Goal: Check status

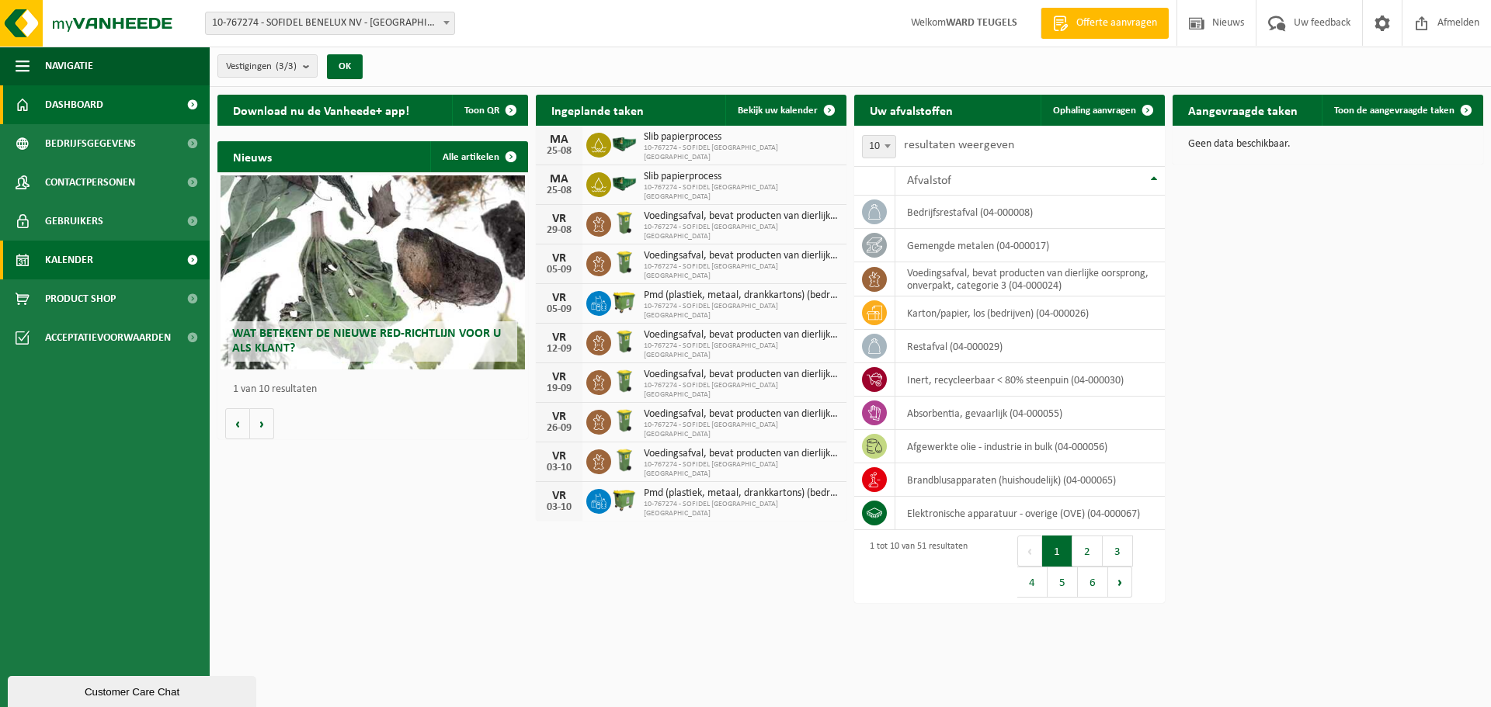
click at [49, 259] on span "Kalender" at bounding box center [69, 260] width 48 height 39
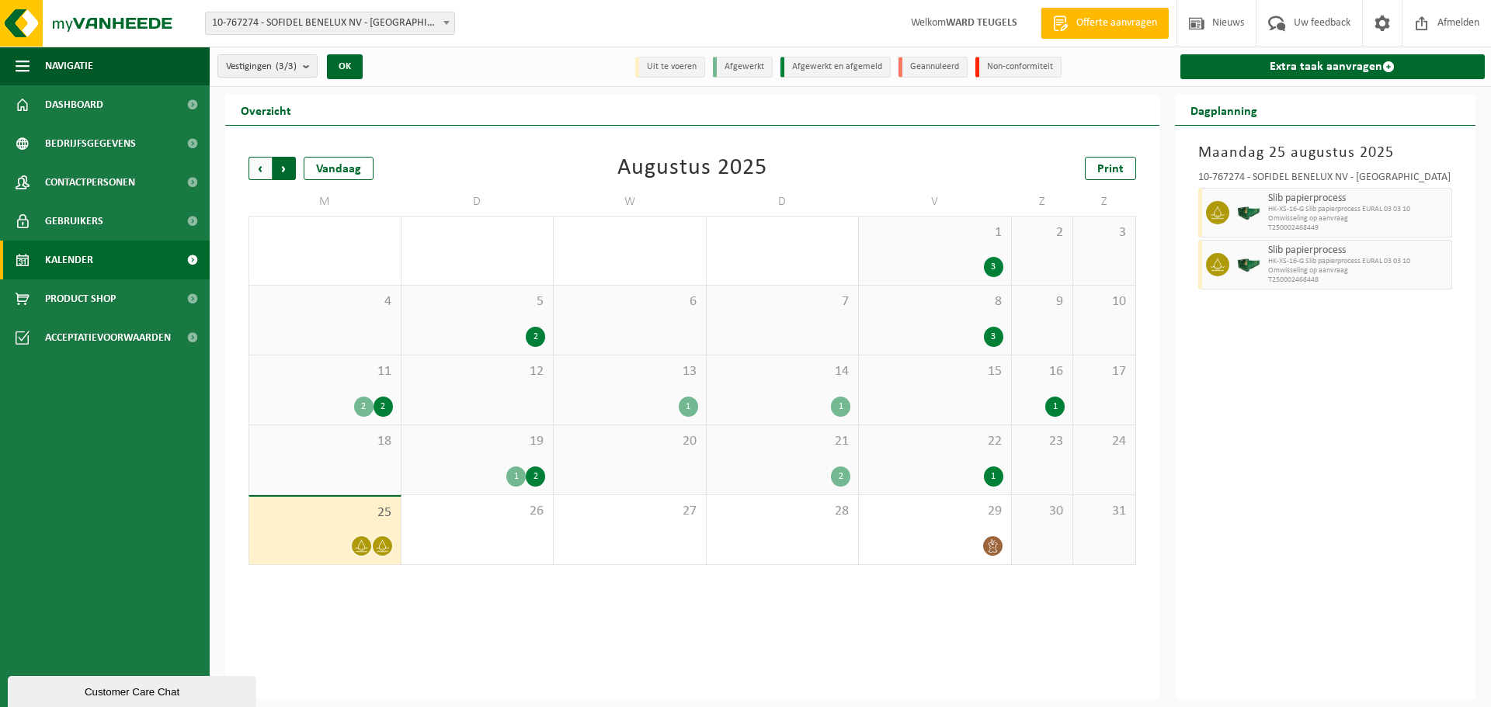
click at [267, 167] on span "Vorige" at bounding box center [259, 168] width 23 height 23
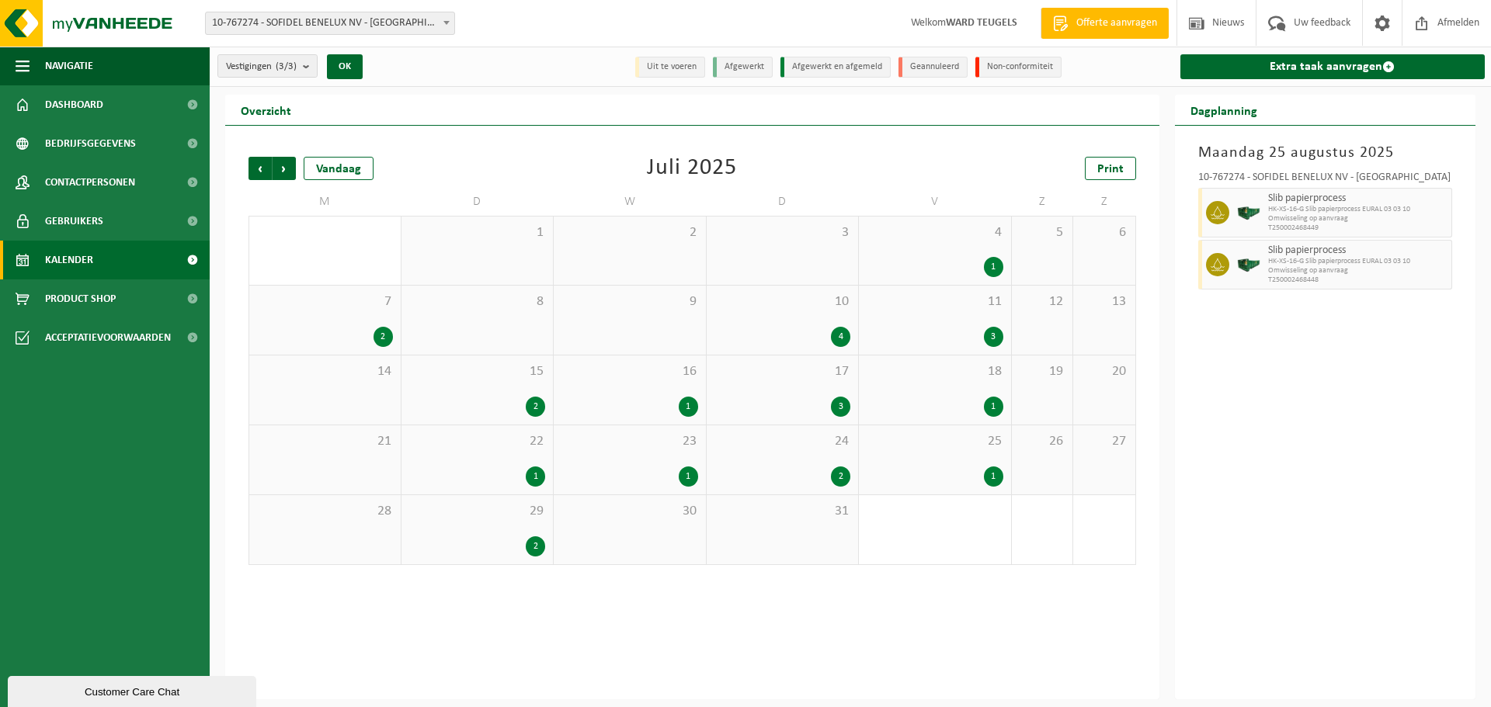
click at [267, 167] on span "Vorige" at bounding box center [259, 168] width 23 height 23
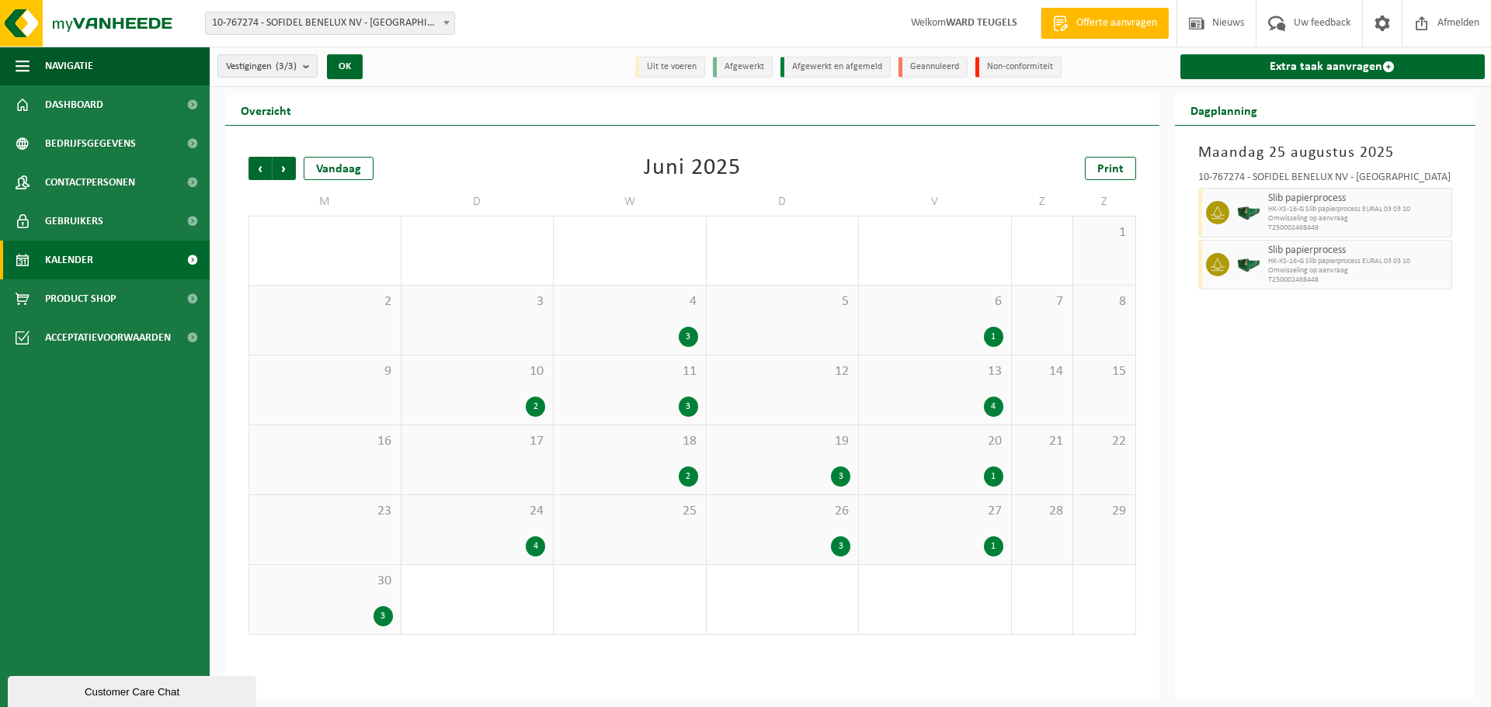
click at [267, 167] on span "Vorige" at bounding box center [259, 168] width 23 height 23
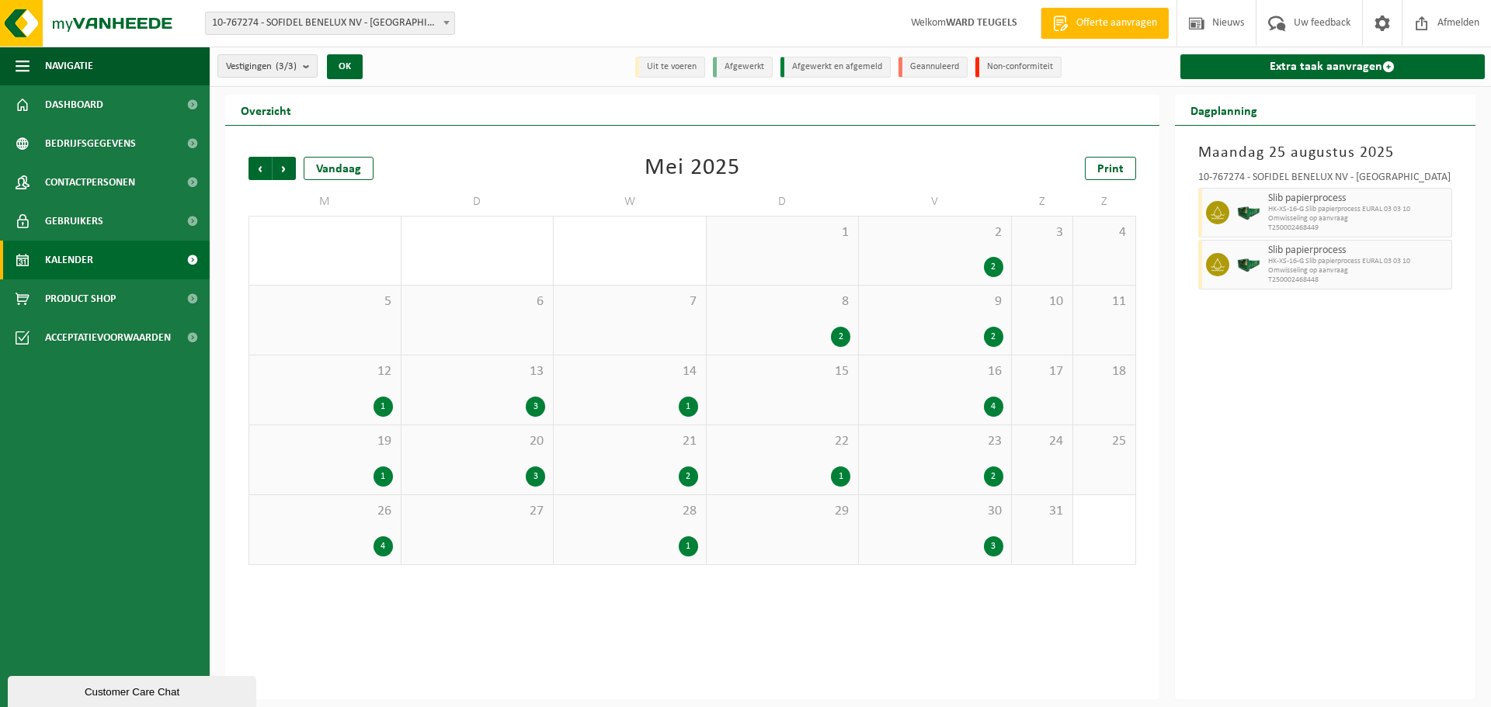
click at [267, 167] on span "Vorige" at bounding box center [259, 168] width 23 height 23
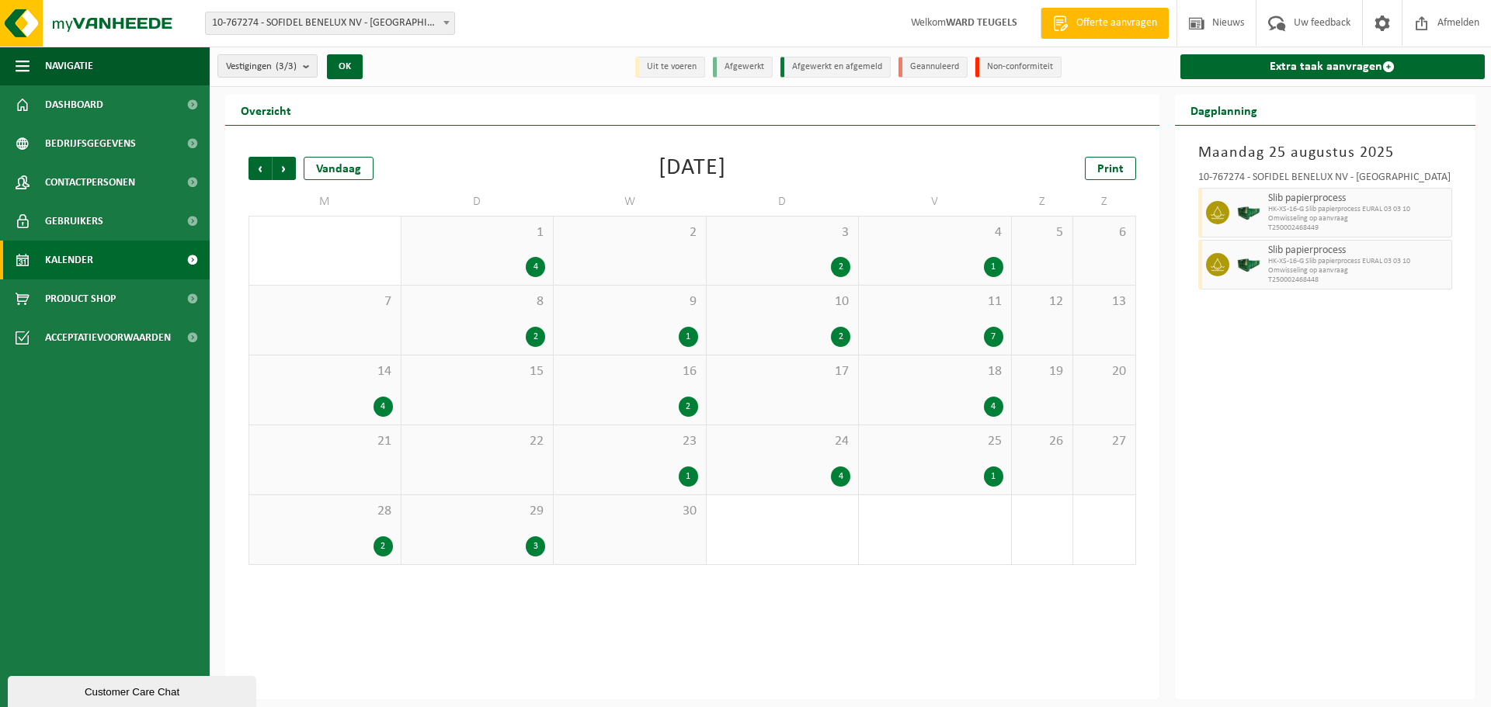
click at [267, 167] on span "Vorige" at bounding box center [259, 168] width 23 height 23
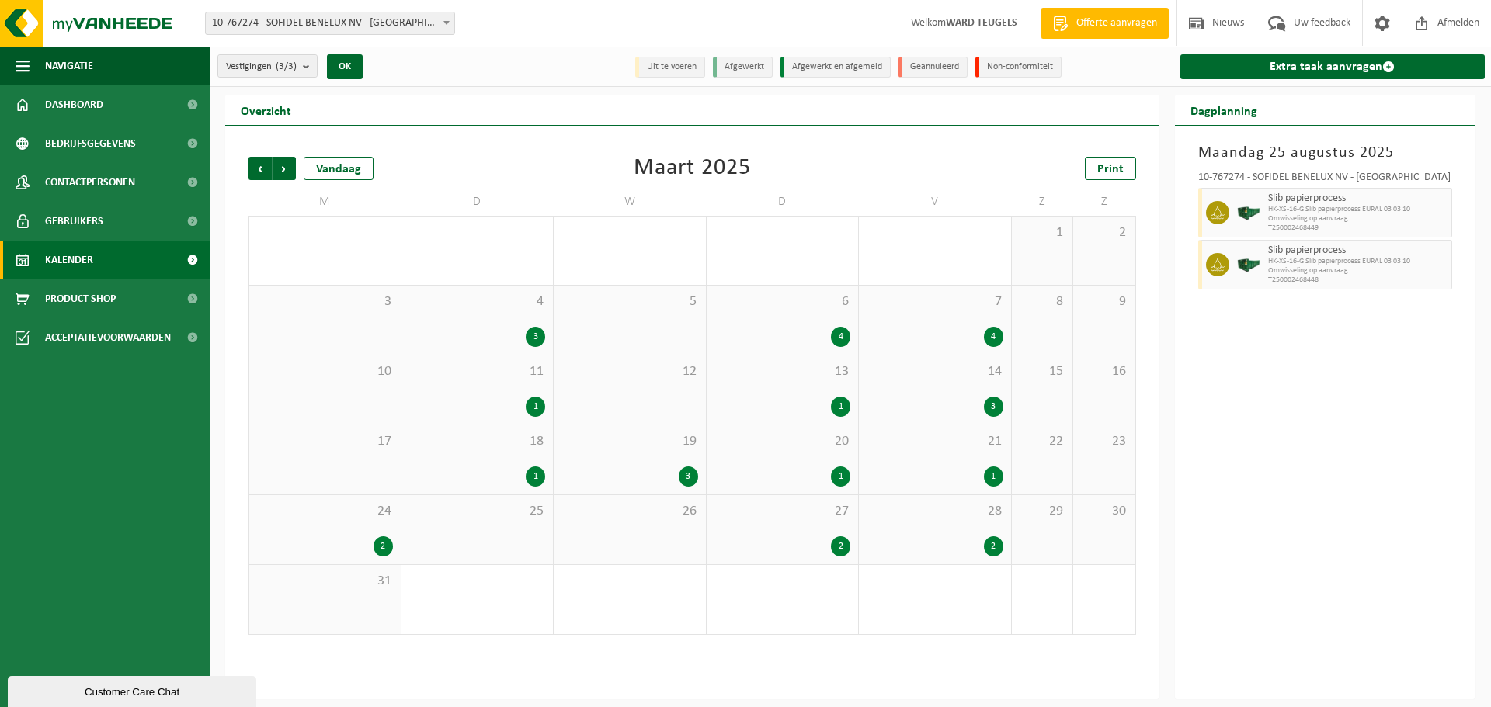
click at [836, 541] on div "2" at bounding box center [840, 546] width 19 height 20
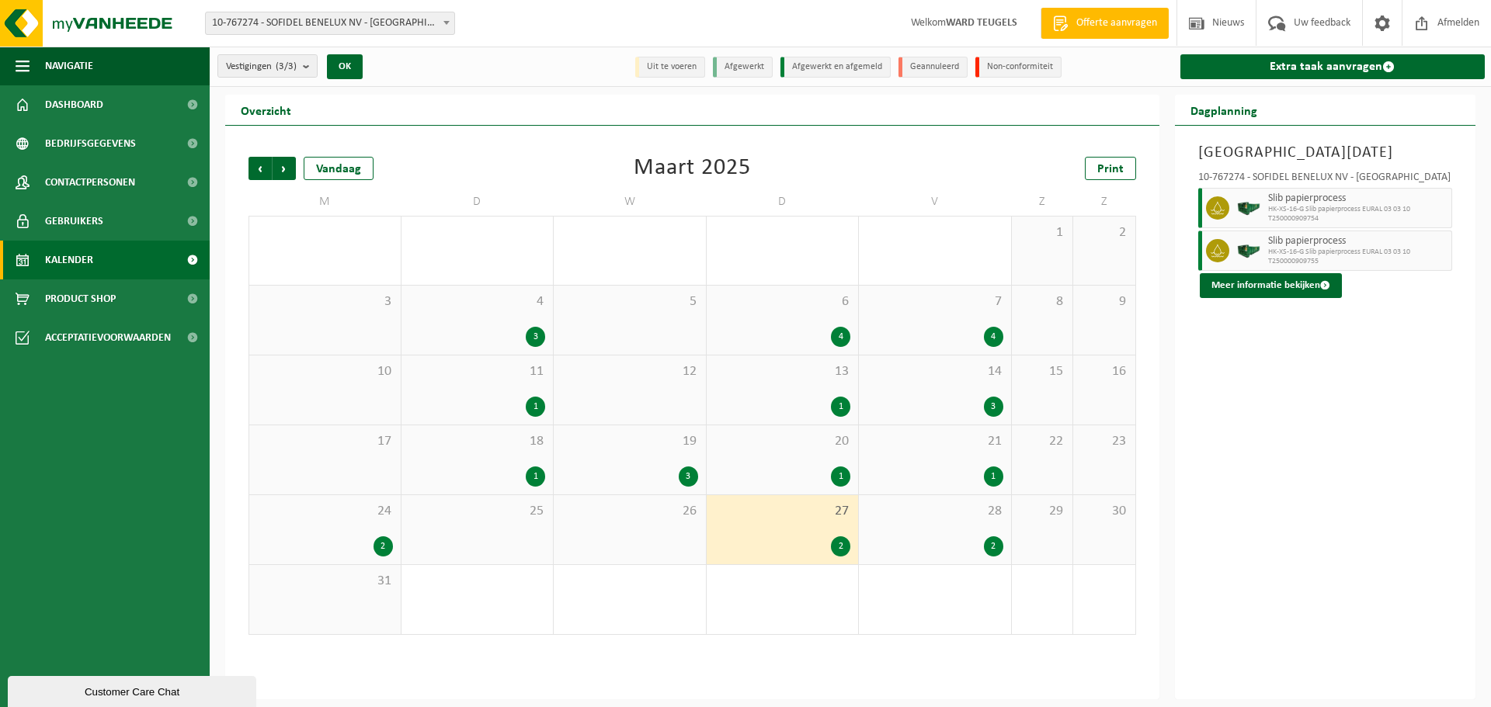
click at [932, 543] on div "2" at bounding box center [934, 546] width 137 height 20
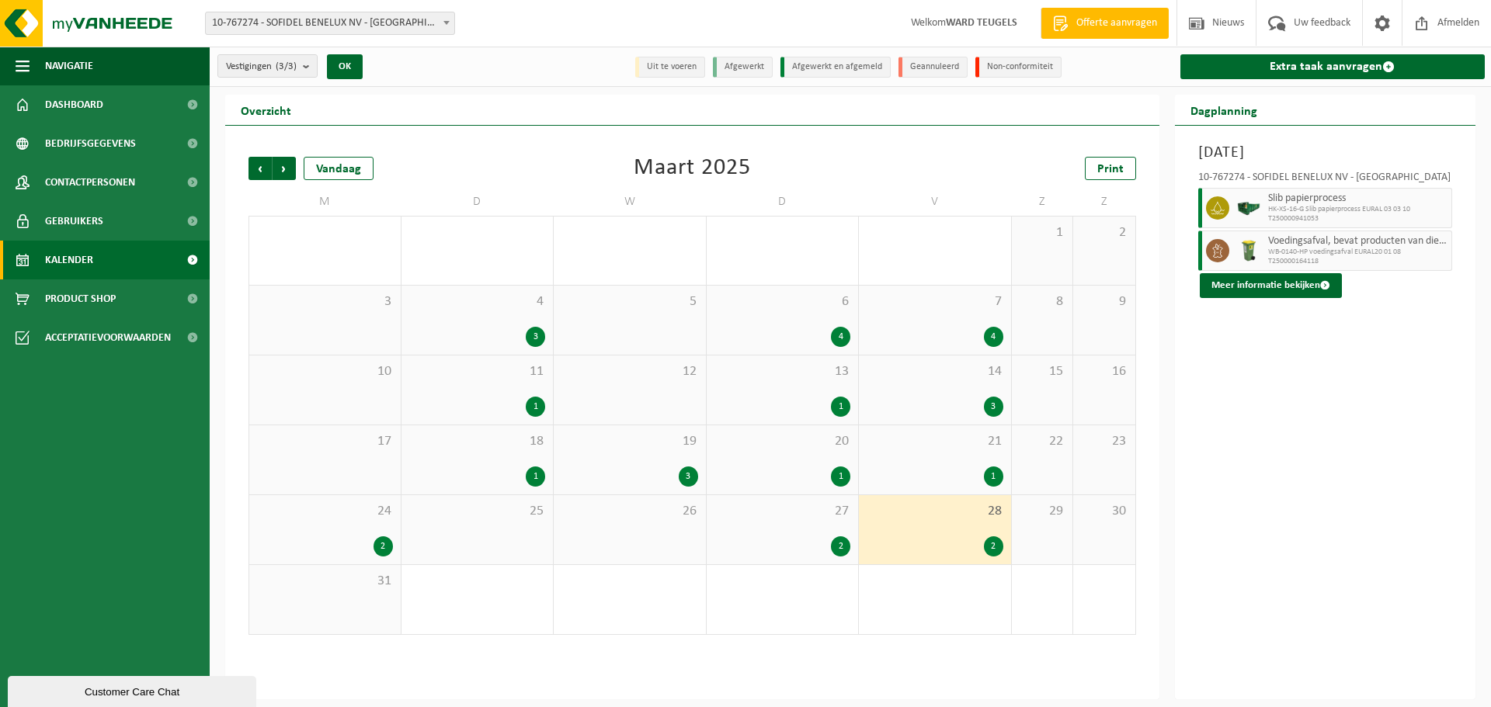
click at [1321, 203] on span "Slib papierprocess" at bounding box center [1358, 199] width 180 height 12
click at [1304, 207] on span "HK-XS-16-G Slib papierprocess EURAL 03 03 10" at bounding box center [1358, 209] width 180 height 9
click at [983, 549] on div "2" at bounding box center [934, 546] width 137 height 20
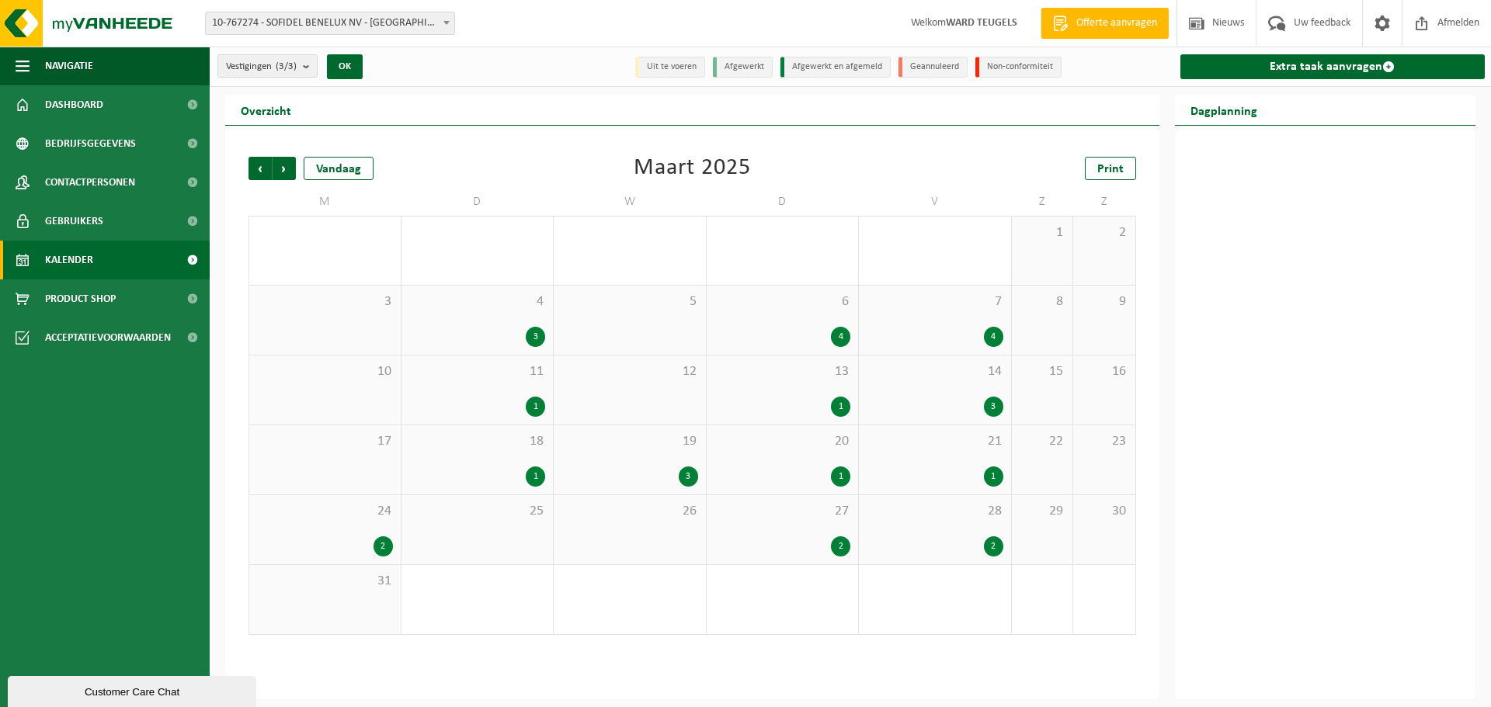
click at [995, 547] on div "2" at bounding box center [993, 546] width 19 height 20
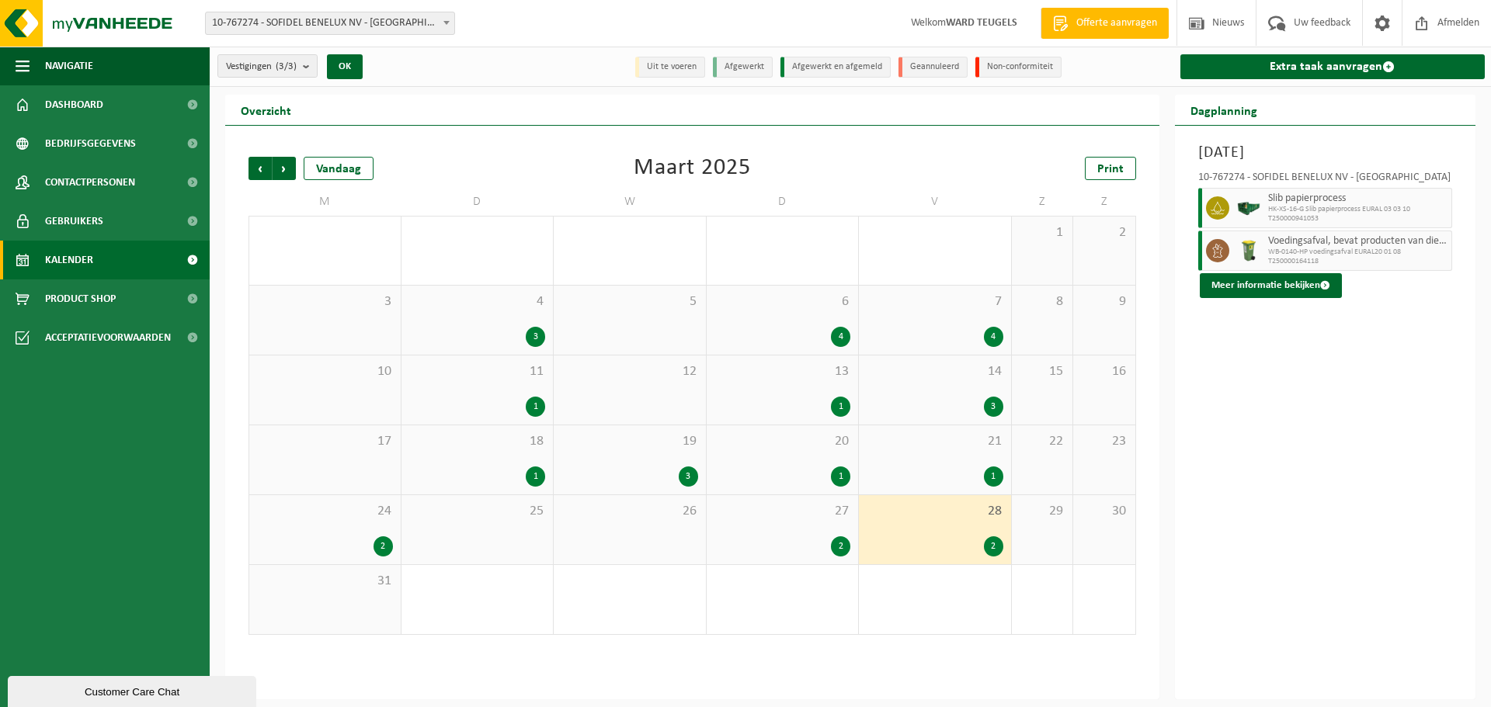
click at [971, 523] on div "28 2" at bounding box center [935, 529] width 152 height 69
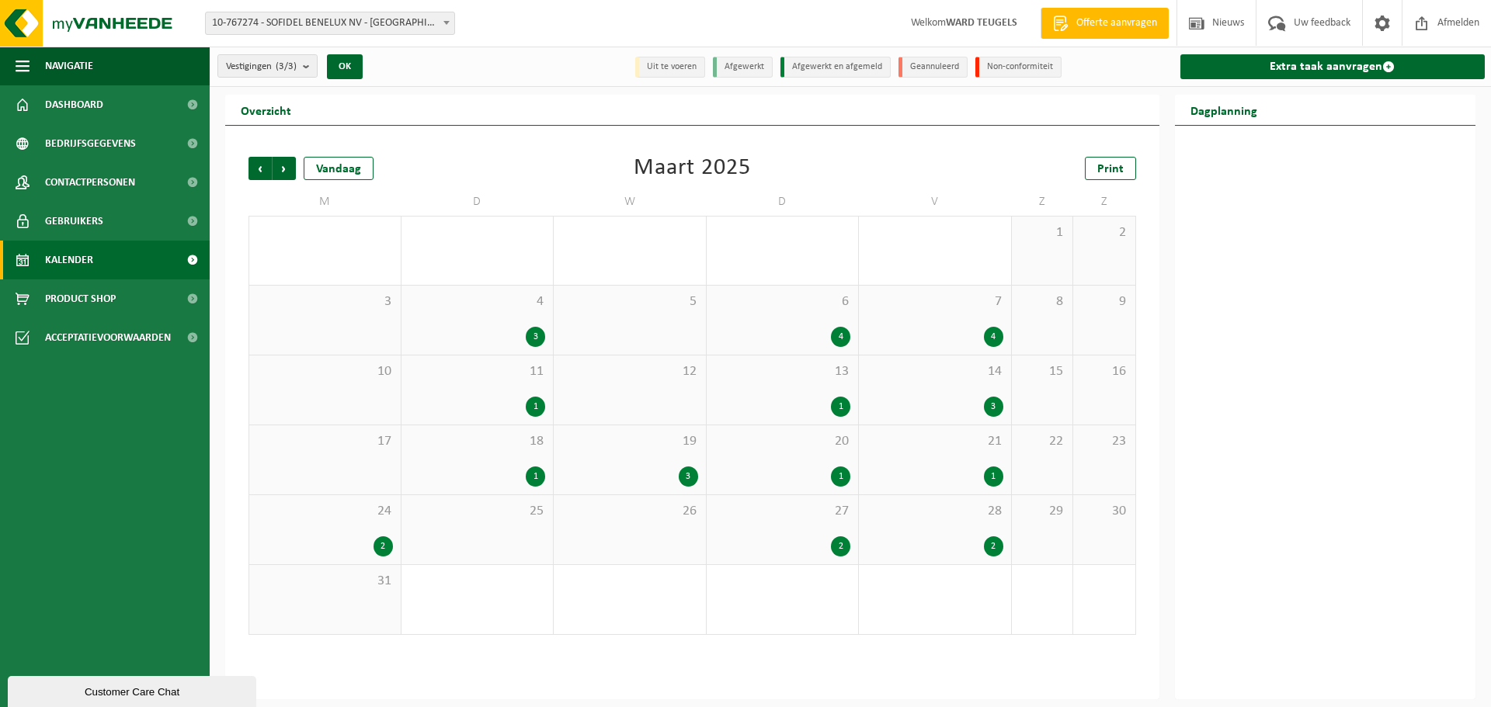
click at [982, 534] on div "28 2" at bounding box center [935, 529] width 152 height 69
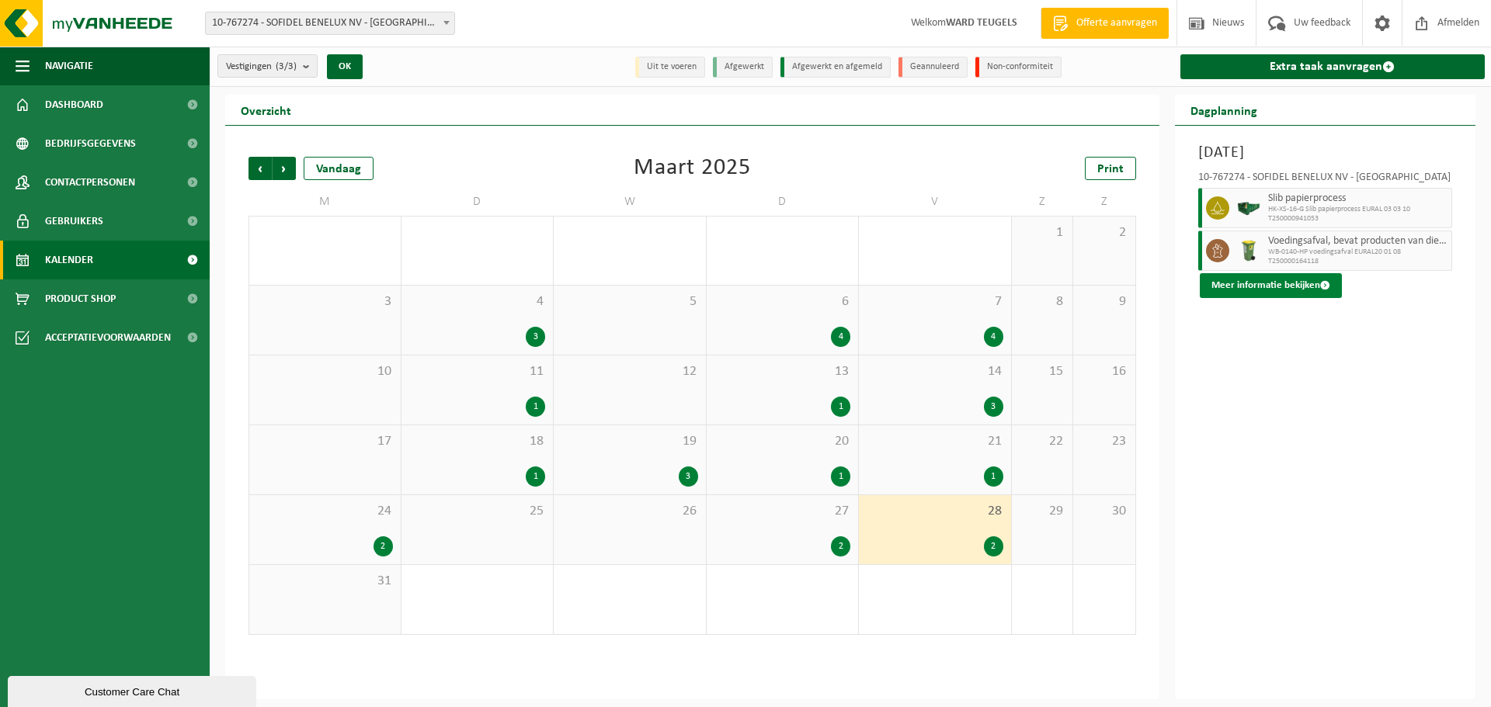
click at [1293, 283] on button "Meer informatie bekijken" at bounding box center [1270, 285] width 142 height 25
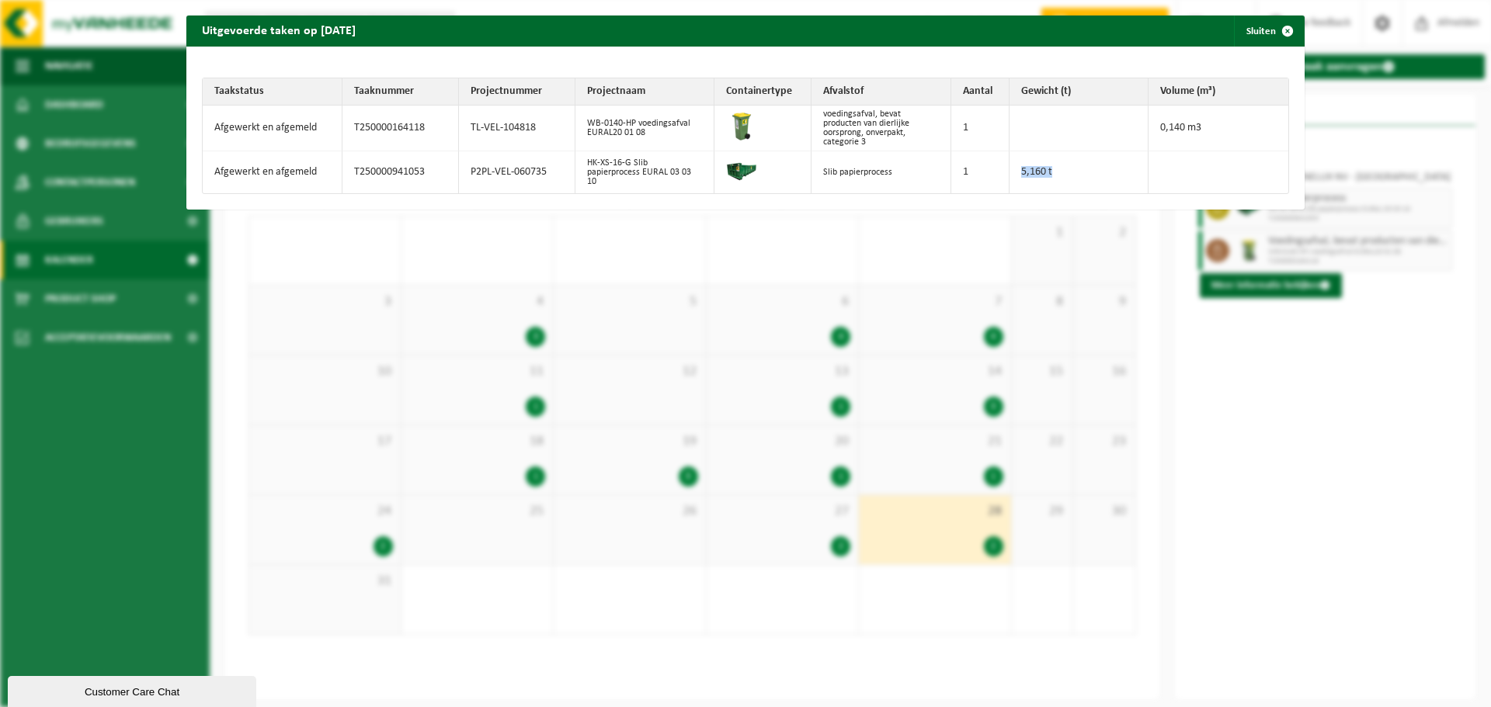
drag, startPoint x: 1045, startPoint y: 169, endPoint x: 996, endPoint y: 172, distance: 49.0
click at [996, 172] on tr "Afgewerkt en afgemeld T250000941053 P2PL-VEL-060735 HK-XS-16-G Slib papierproce…" at bounding box center [745, 172] width 1085 height 42
copy tr "5,160 t"
click at [1279, 25] on span "button" at bounding box center [1287, 31] width 31 height 31
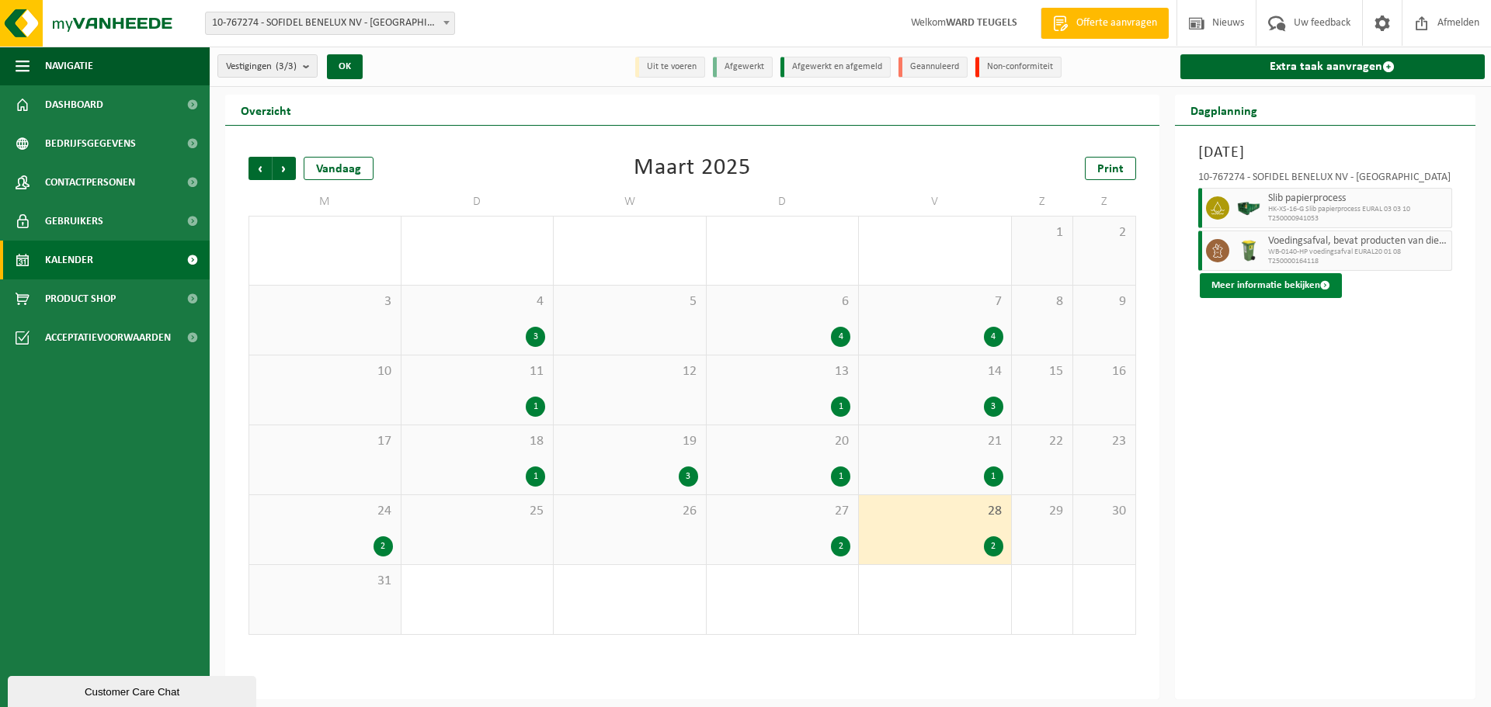
click at [1286, 288] on button "Meer informatie bekijken" at bounding box center [1270, 285] width 142 height 25
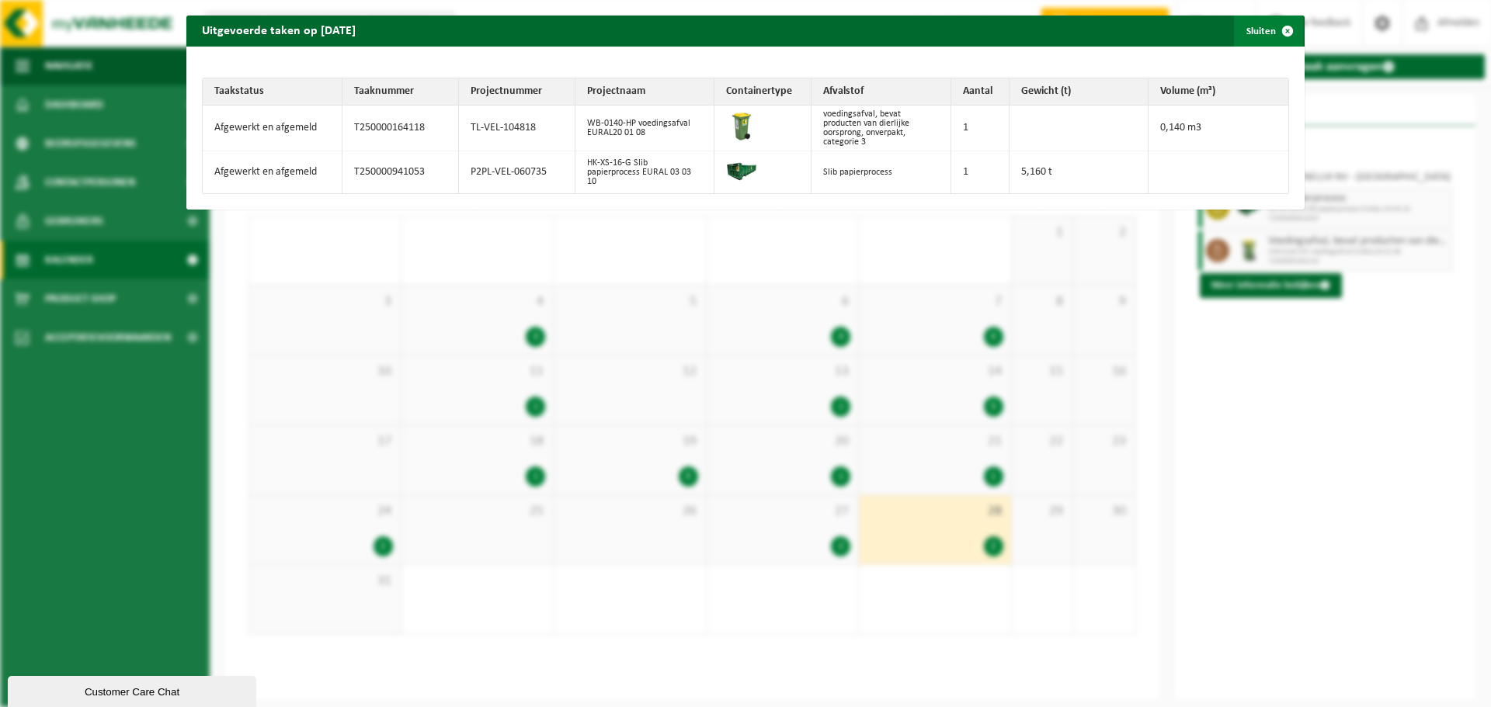
click at [1280, 29] on span "button" at bounding box center [1287, 31] width 31 height 31
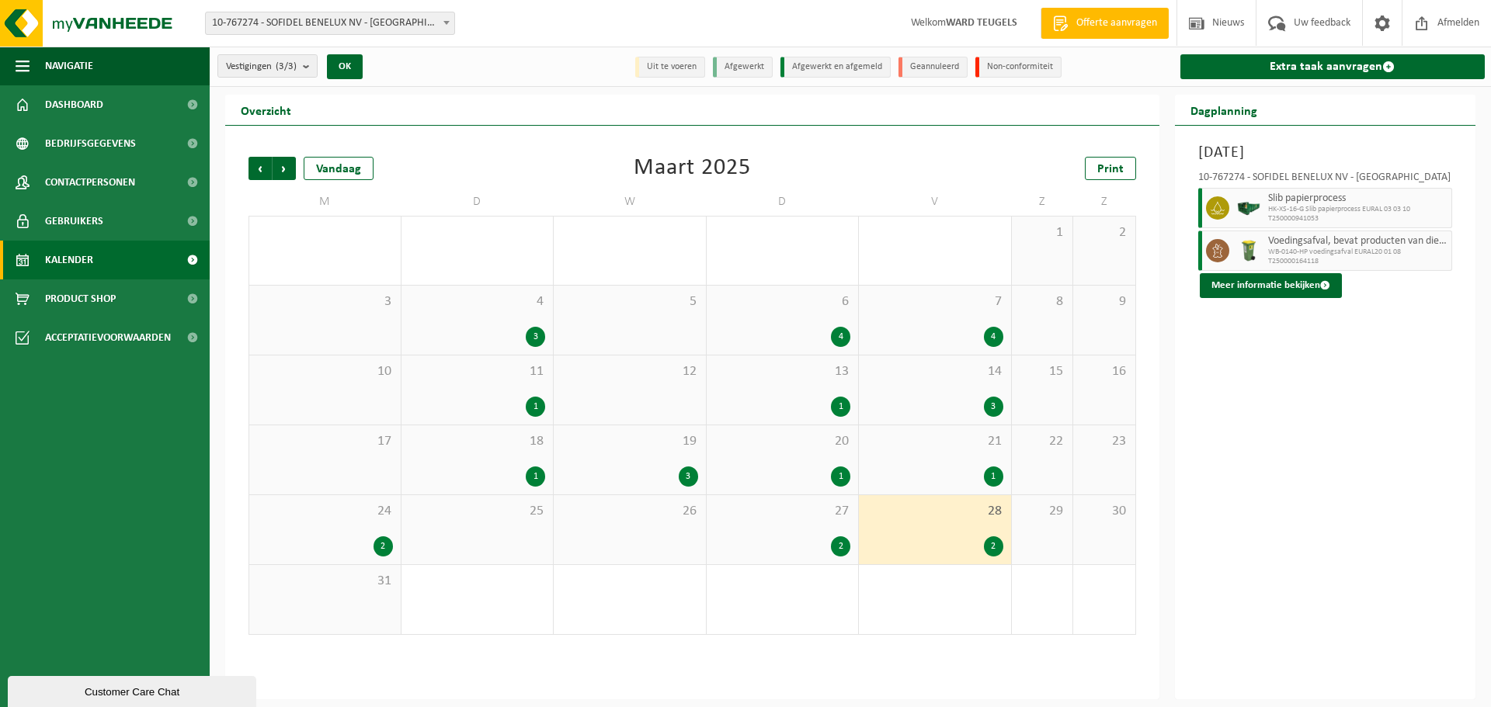
click at [835, 545] on div "2" at bounding box center [840, 546] width 19 height 20
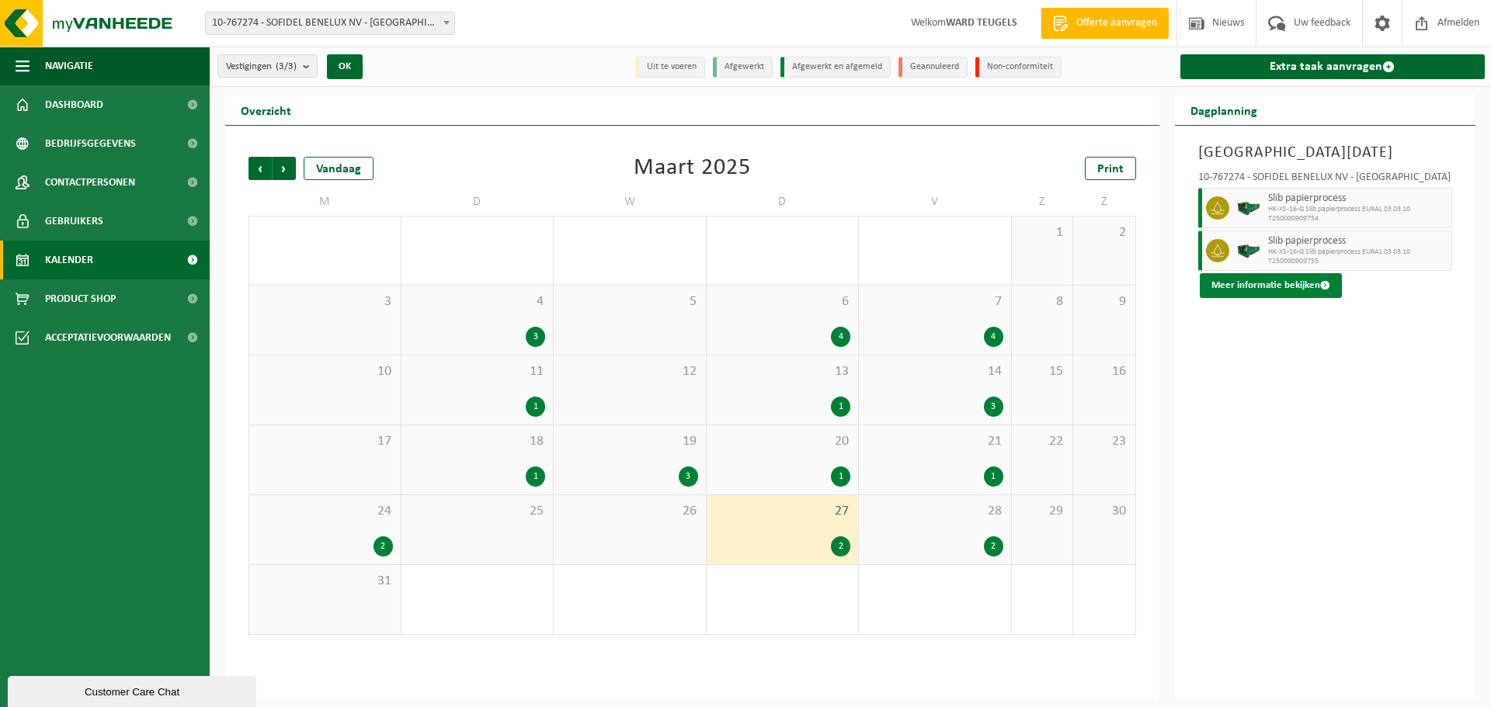
click at [1272, 284] on button "Meer informatie bekijken" at bounding box center [1270, 285] width 142 height 25
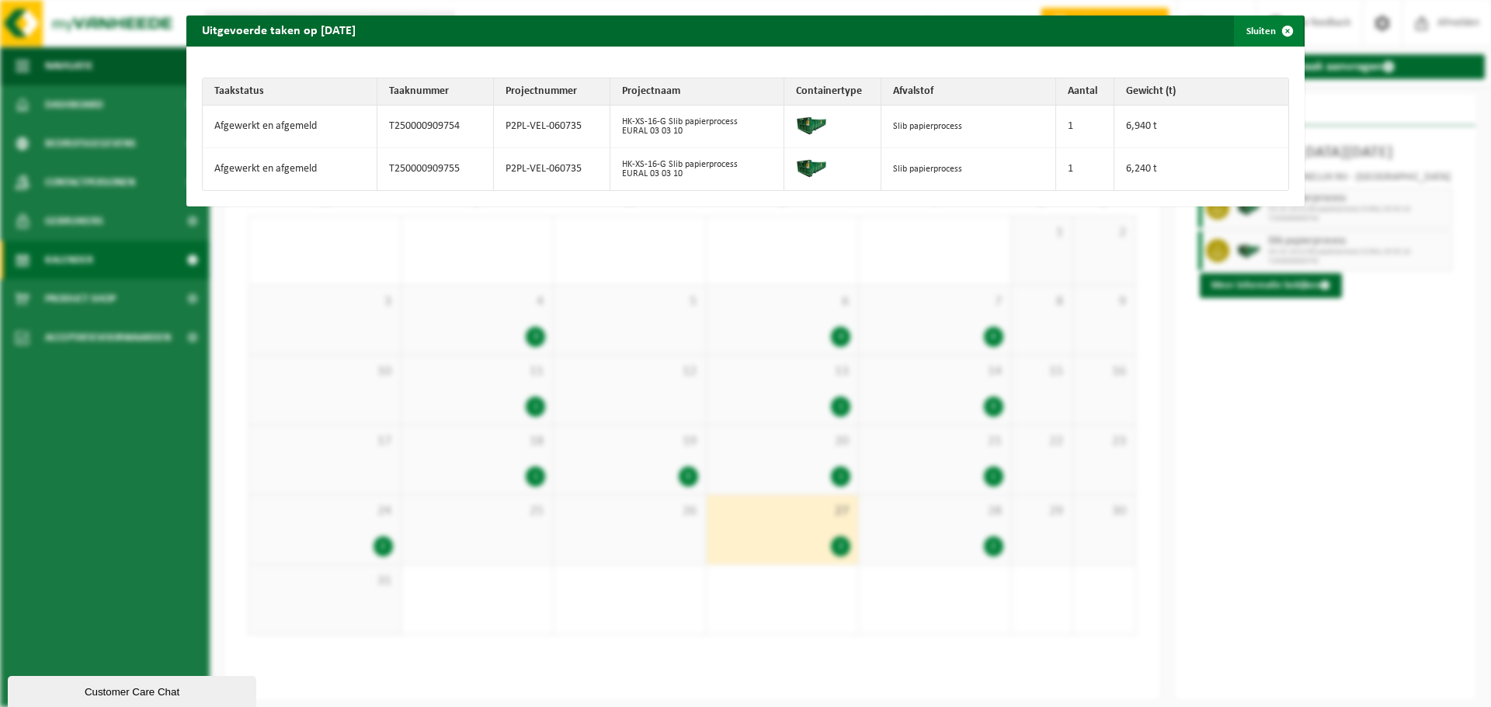
click at [1280, 28] on span "button" at bounding box center [1287, 31] width 31 height 31
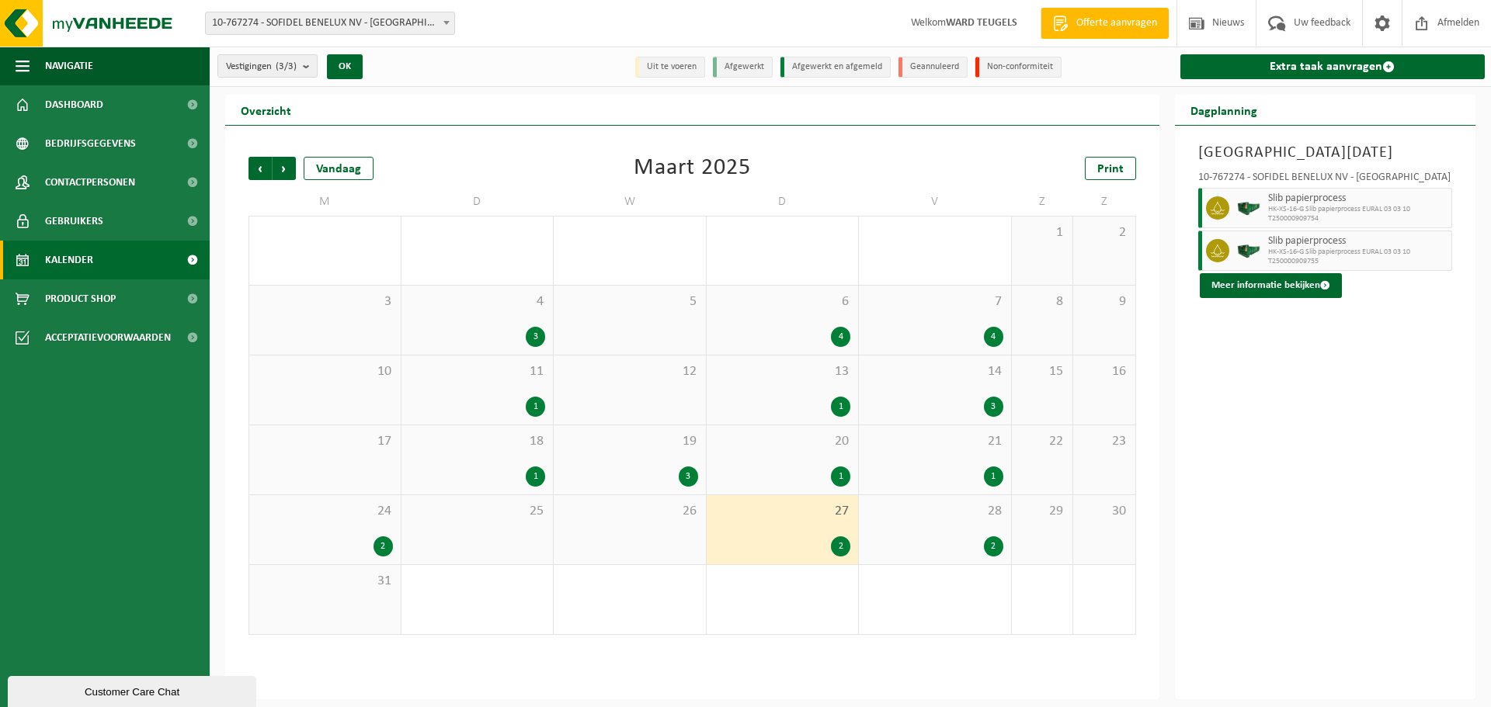
click at [956, 524] on div "28 2" at bounding box center [935, 529] width 152 height 69
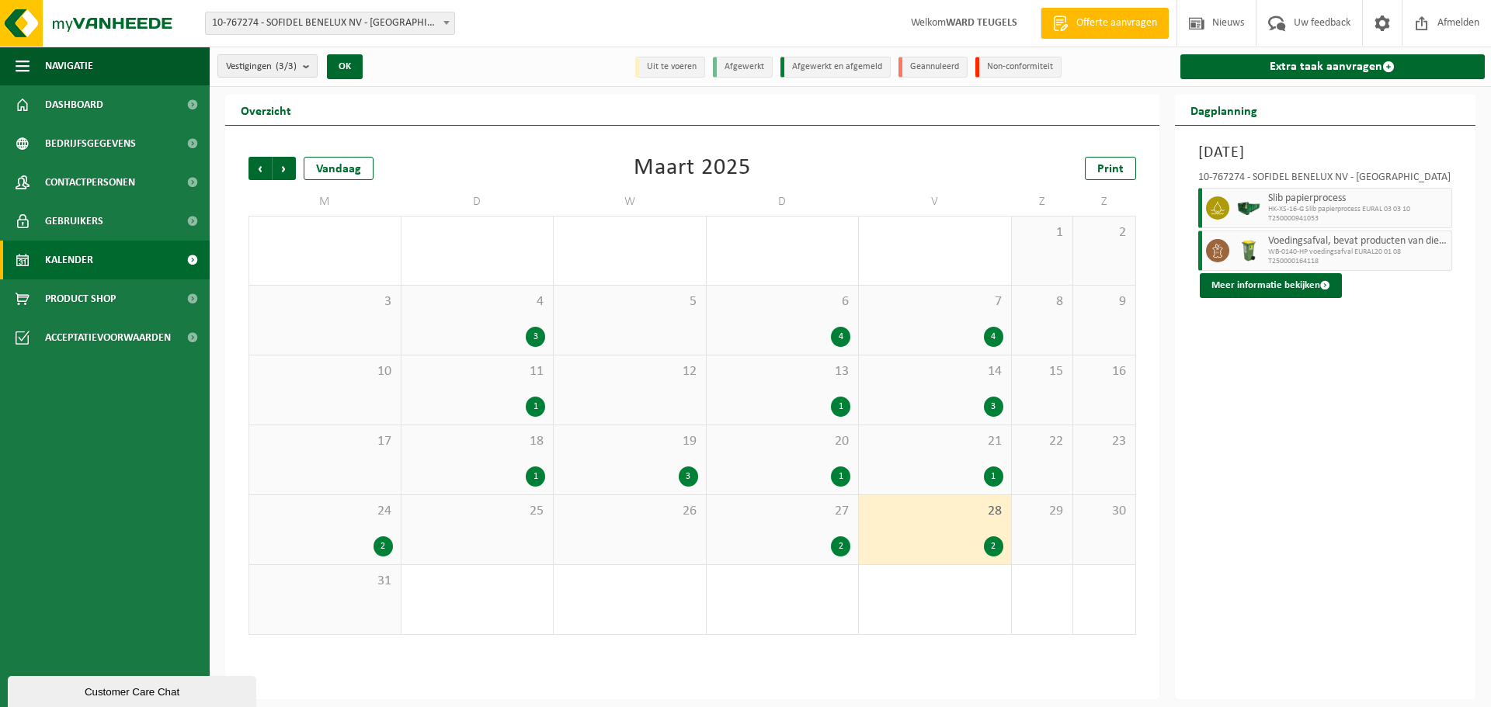
click at [1275, 208] on span "HK-XS-16-G Slib papierprocess EURAL 03 03 10" at bounding box center [1358, 209] width 180 height 9
click at [1262, 285] on button "Meer informatie bekijken" at bounding box center [1270, 285] width 142 height 25
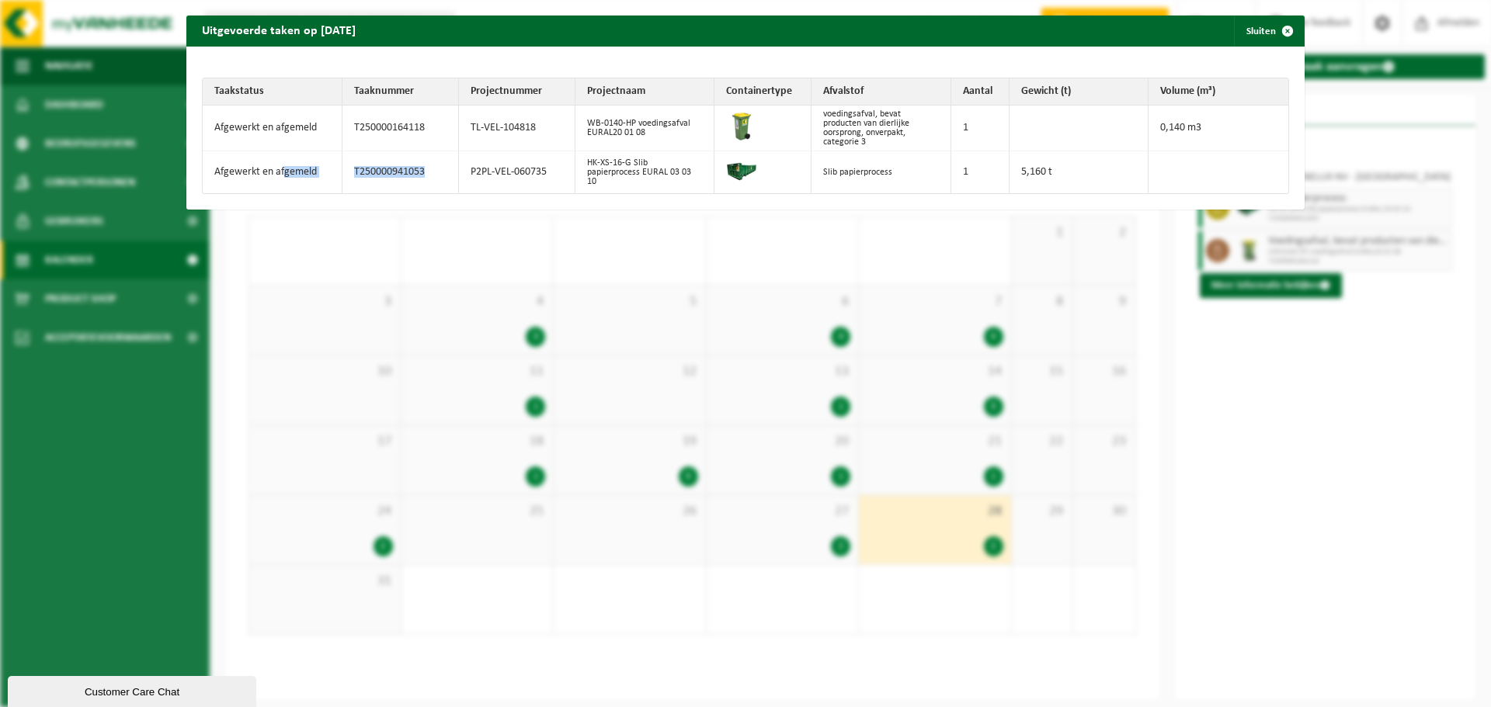
drag, startPoint x: 422, startPoint y: 172, endPoint x: 283, endPoint y: 172, distance: 139.7
click at [283, 172] on tr "Afgewerkt en afgemeld T250000941053 P2PL-VEL-060735 HK-XS-16-G Slib papierproce…" at bounding box center [745, 172] width 1085 height 42
click at [356, 181] on td "T250000941053" at bounding box center [400, 172] width 116 height 42
click at [397, 169] on td "T250000941053" at bounding box center [400, 172] width 116 height 42
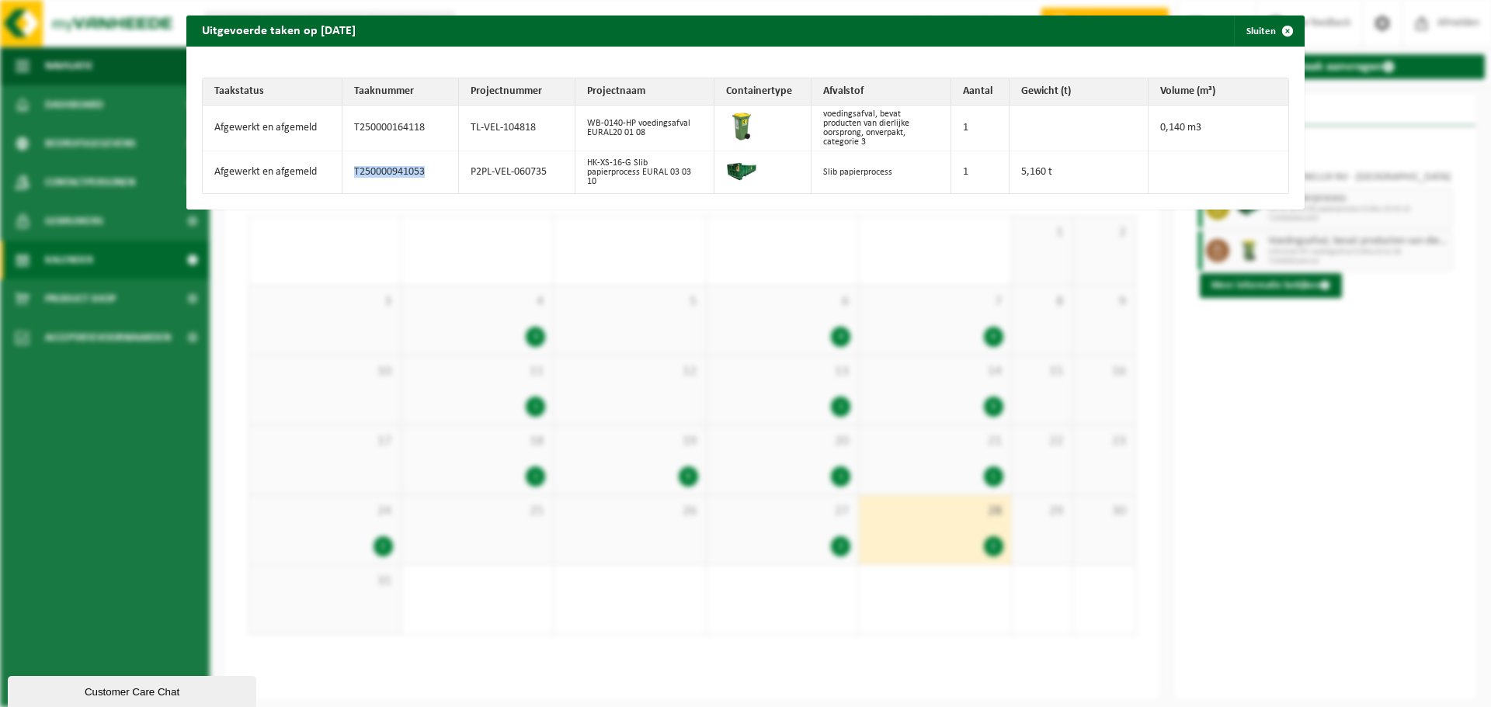
copy td "T250000941053"
click at [1286, 28] on span "button" at bounding box center [1287, 31] width 31 height 31
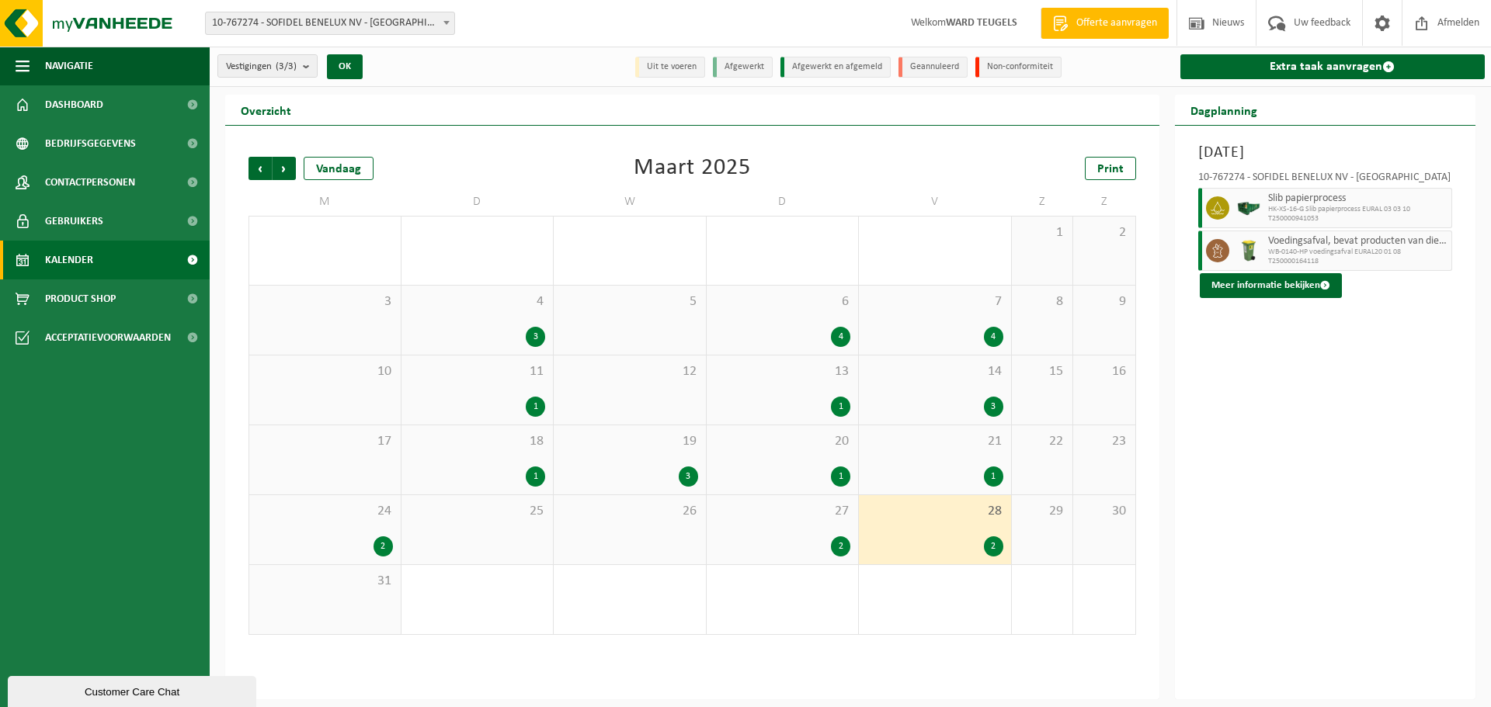
drag, startPoint x: 1276, startPoint y: 497, endPoint x: 1165, endPoint y: 513, distance: 112.2
click at [1276, 497] on div "[DATE] 10-767274 - SOFIDEL BENELUX NV - DUFFEL Slib papierprocess HK-XS-16-G Sl…" at bounding box center [1325, 413] width 301 height 574
